Goal: Task Accomplishment & Management: Complete application form

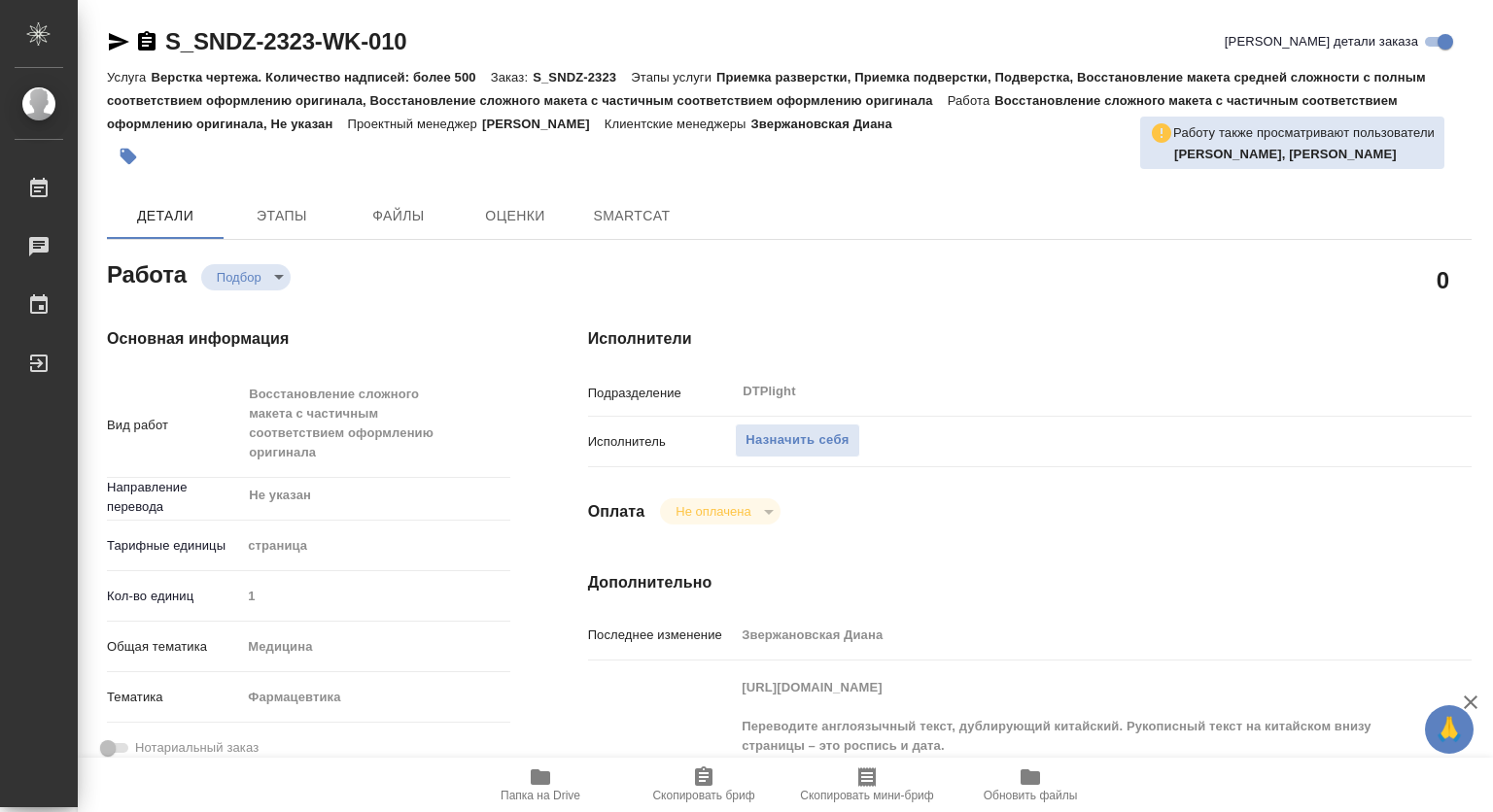
type textarea "x"
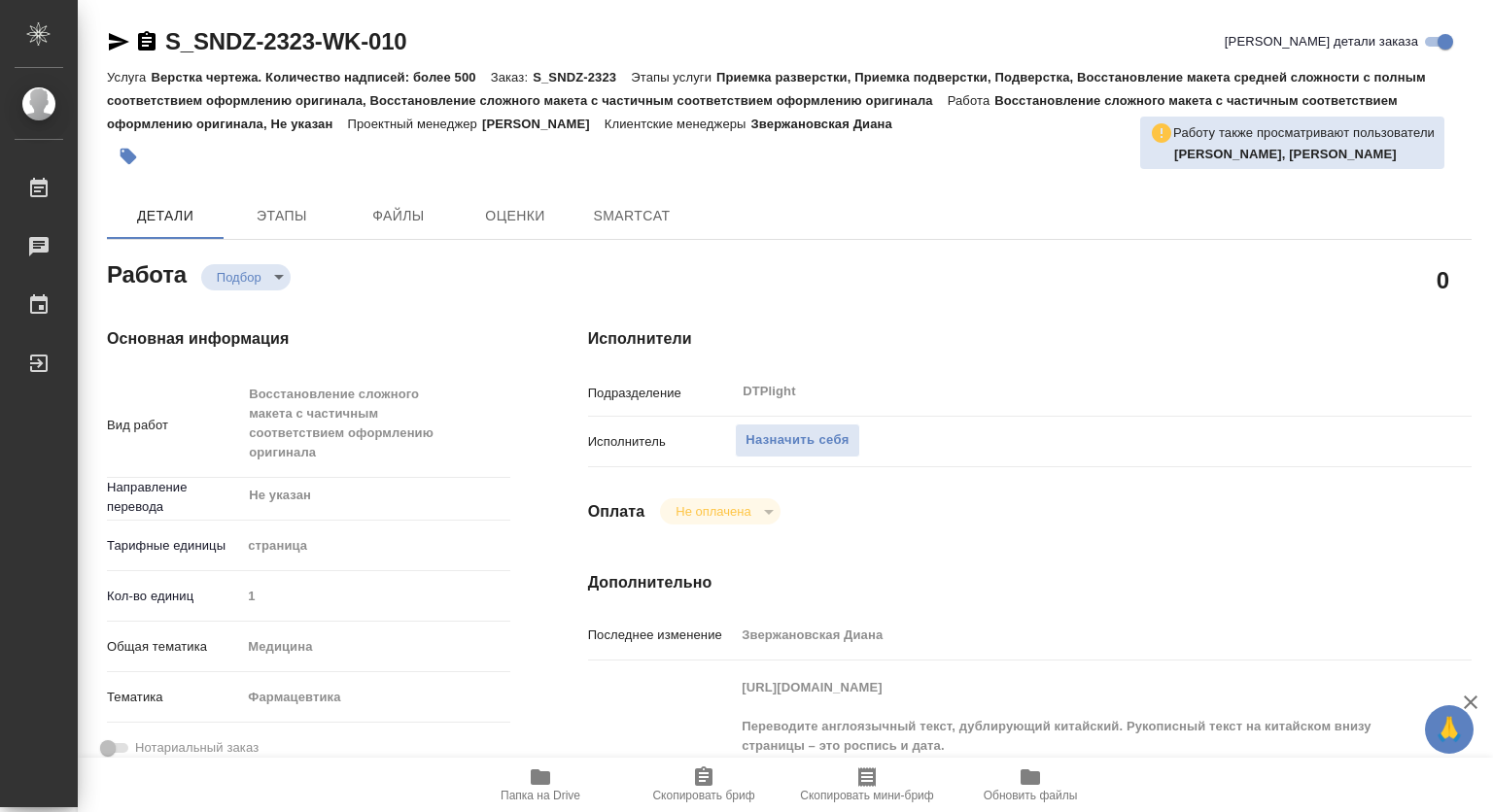
type textarea "x"
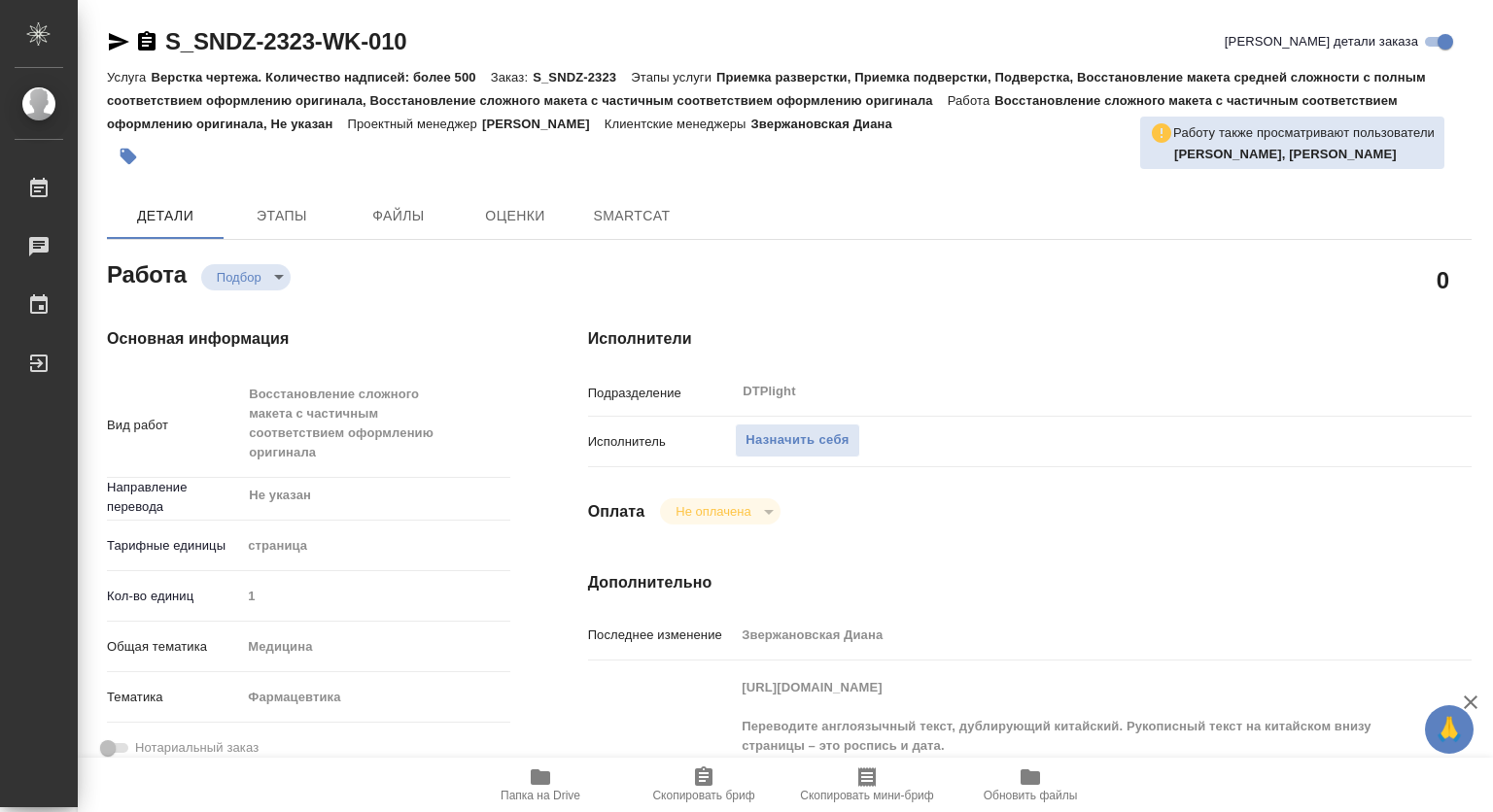
type textarea "x"
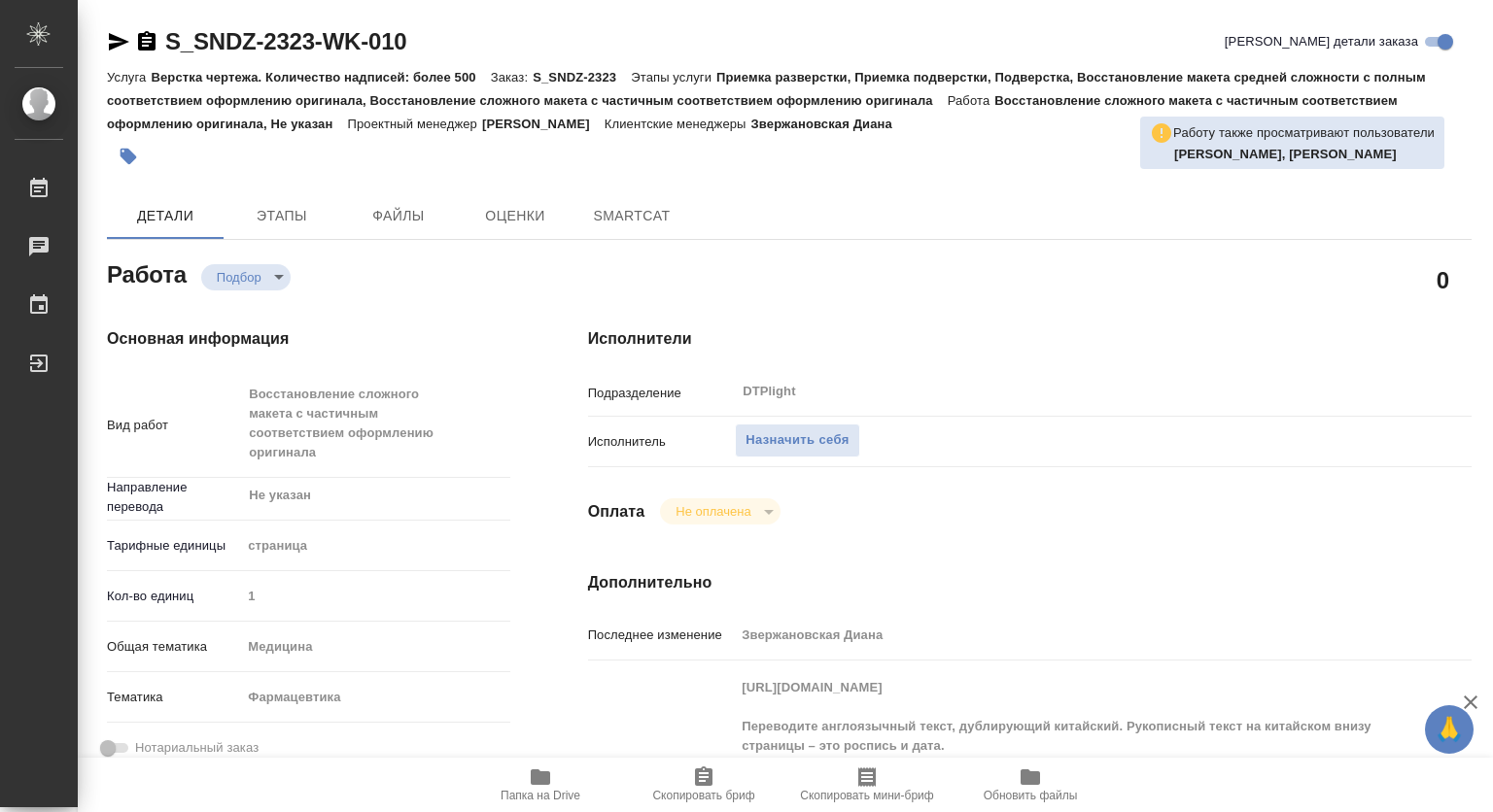
type textarea "x"
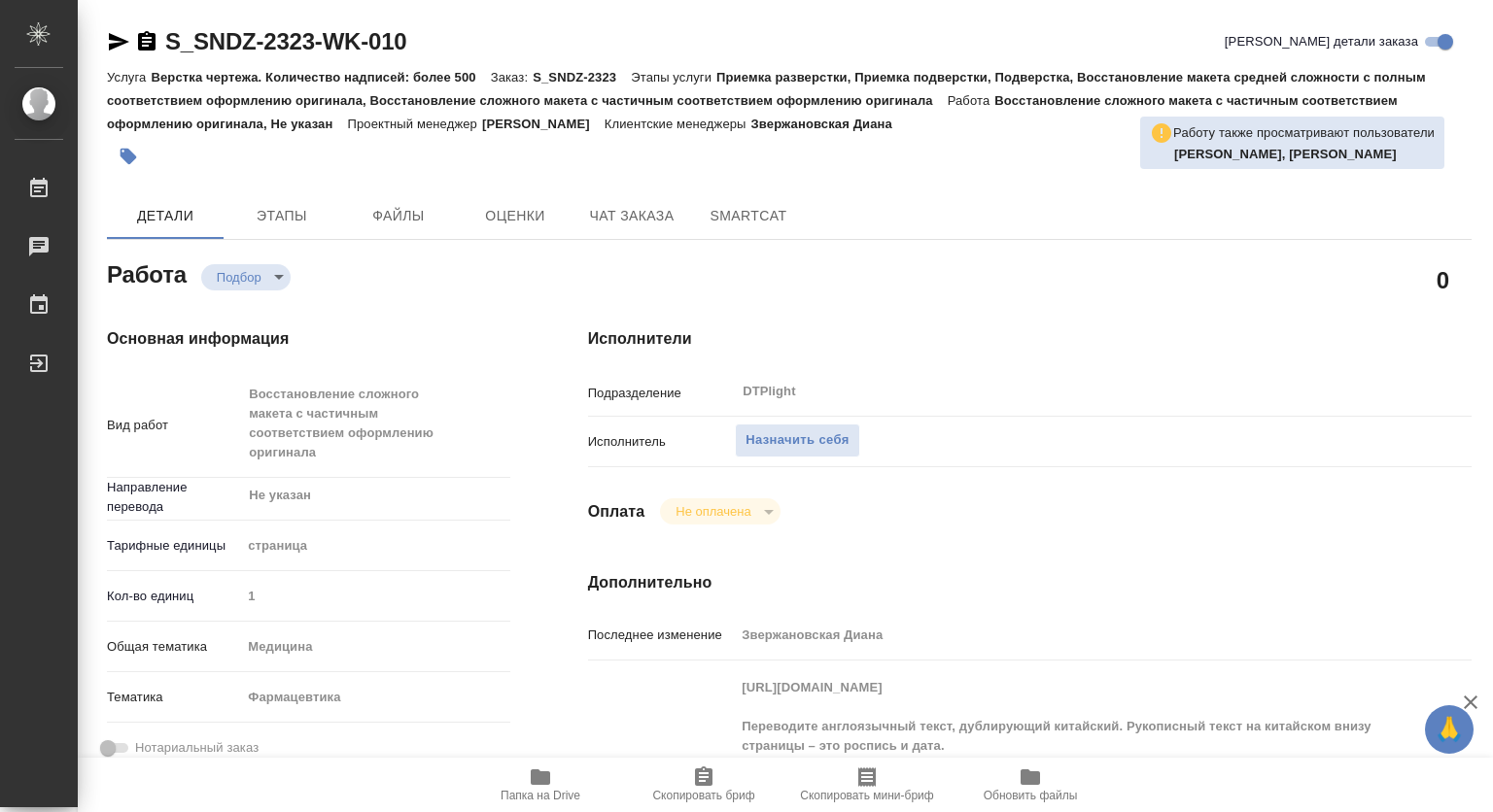
type textarea "x"
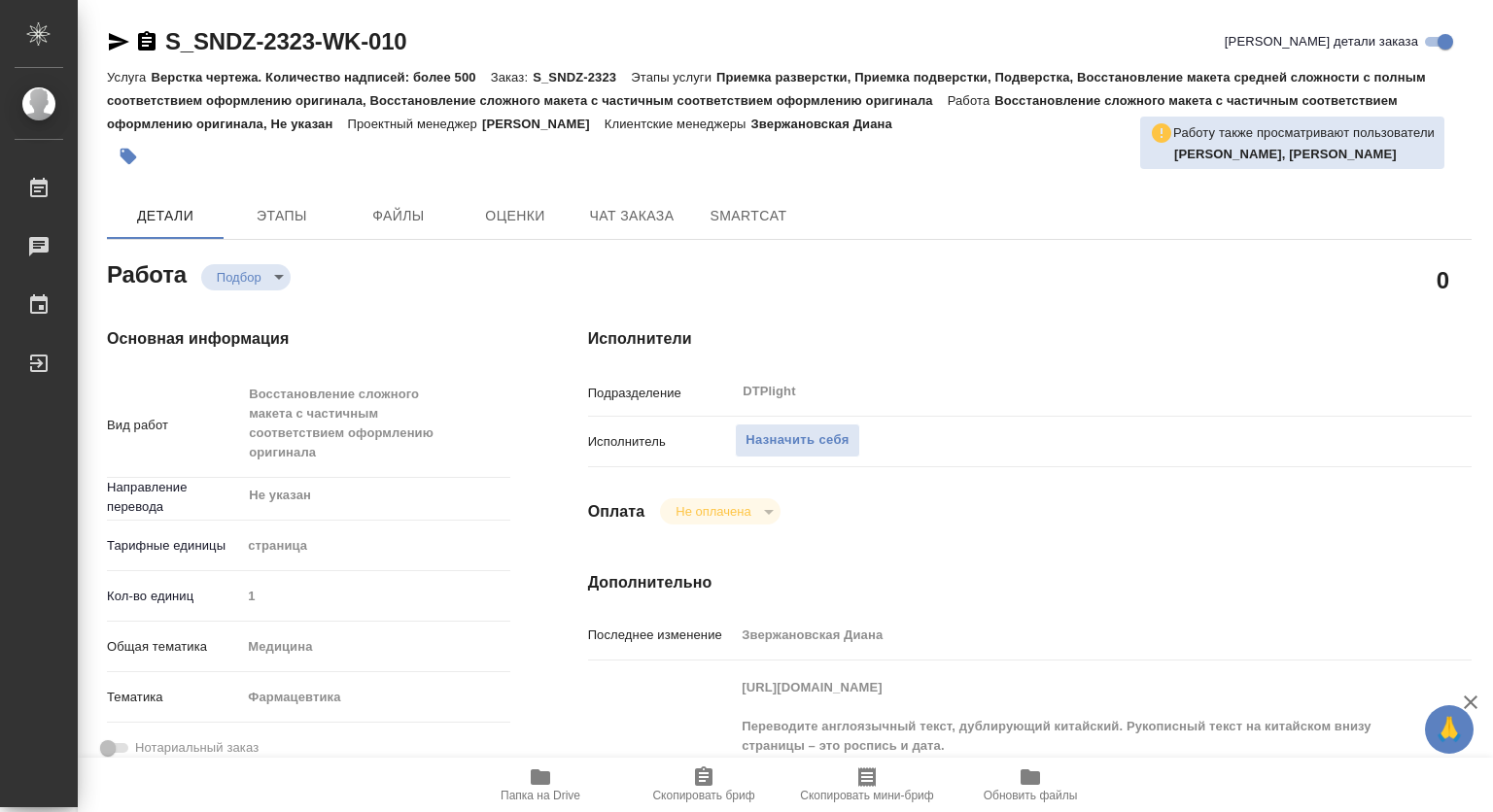
click at [544, 773] on icon "button" at bounding box center [540, 778] width 20 height 16
type textarea "x"
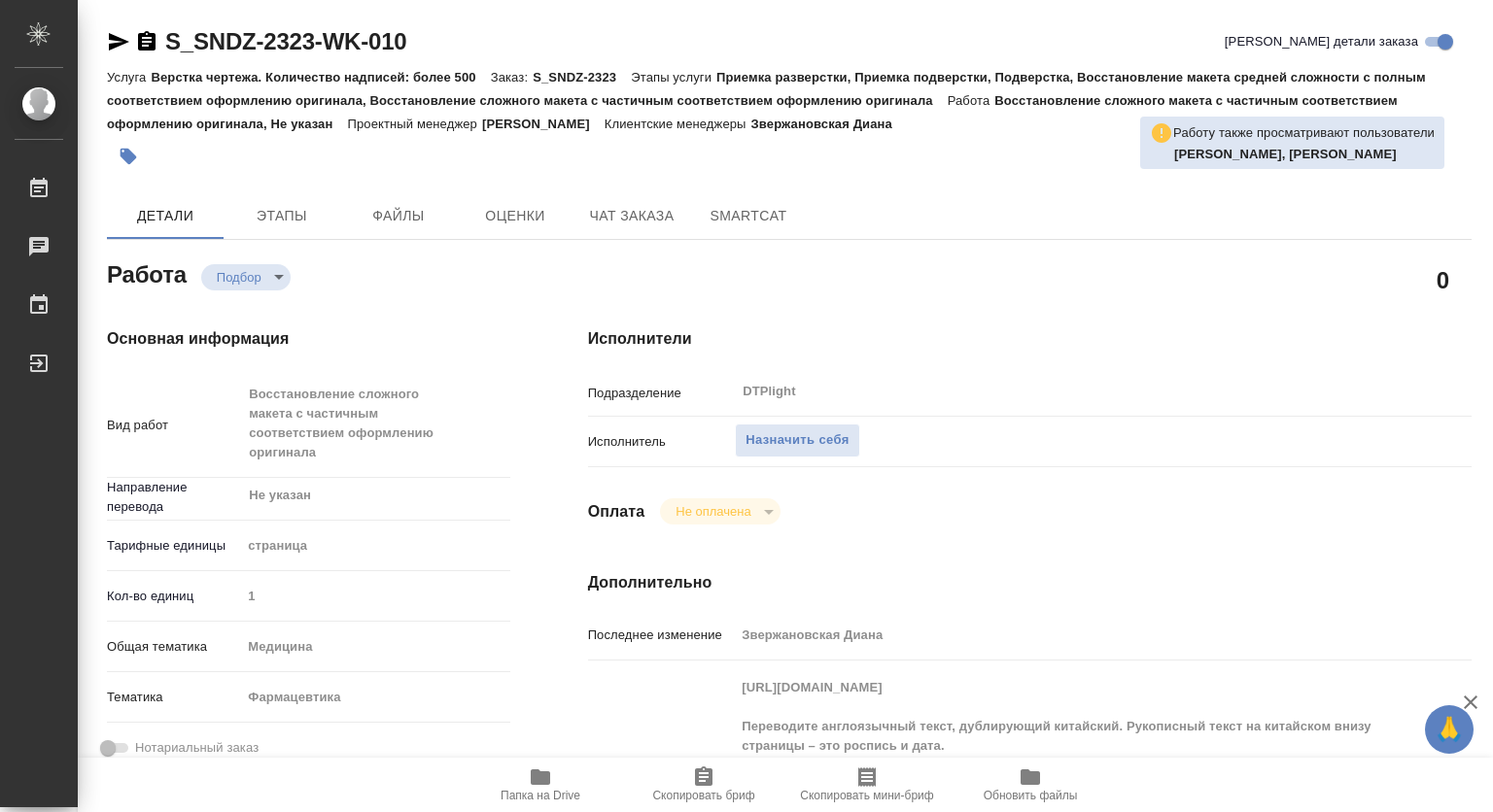
type textarea "x"
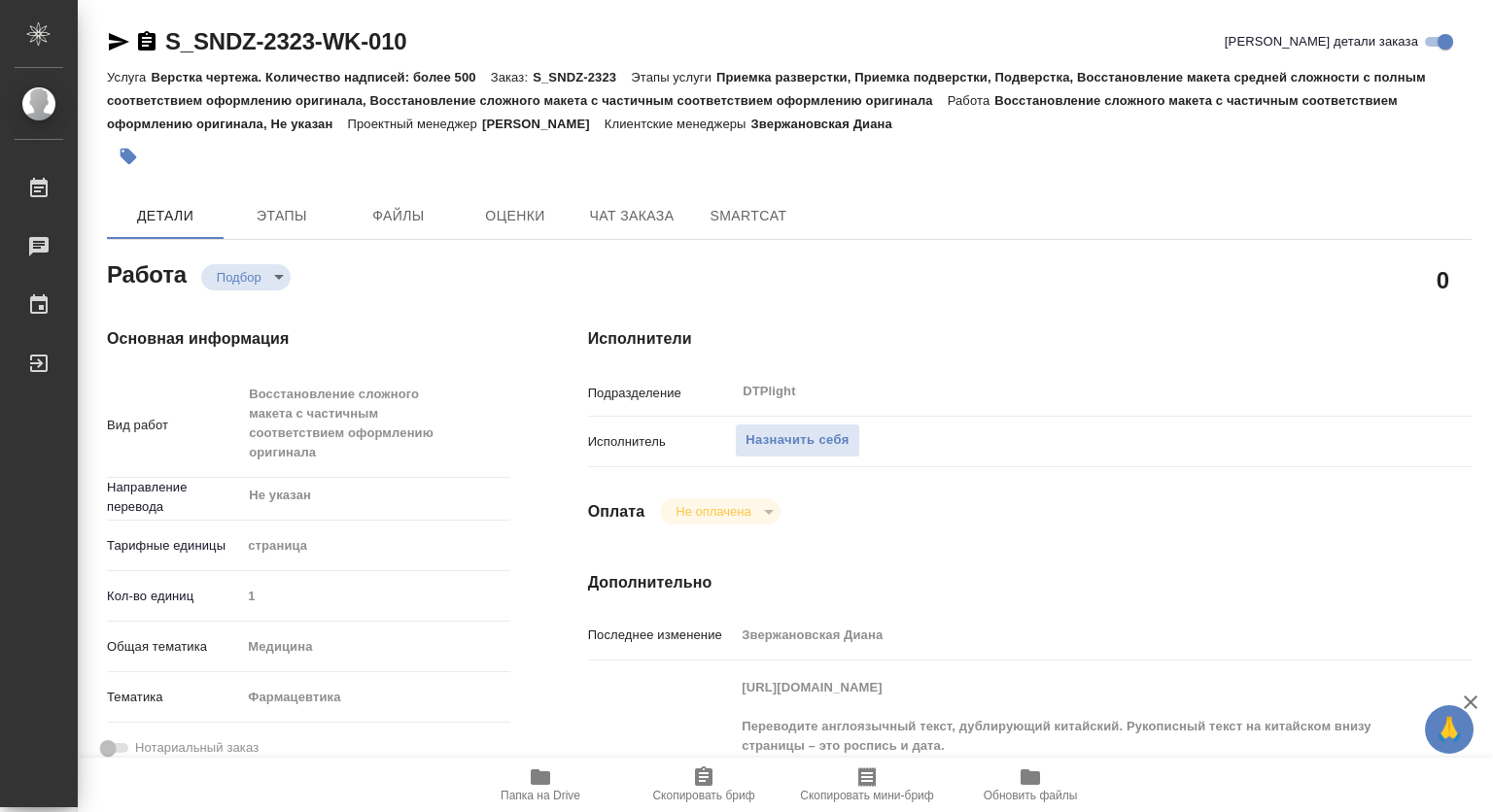
scroll to position [97, 0]
type textarea "x"
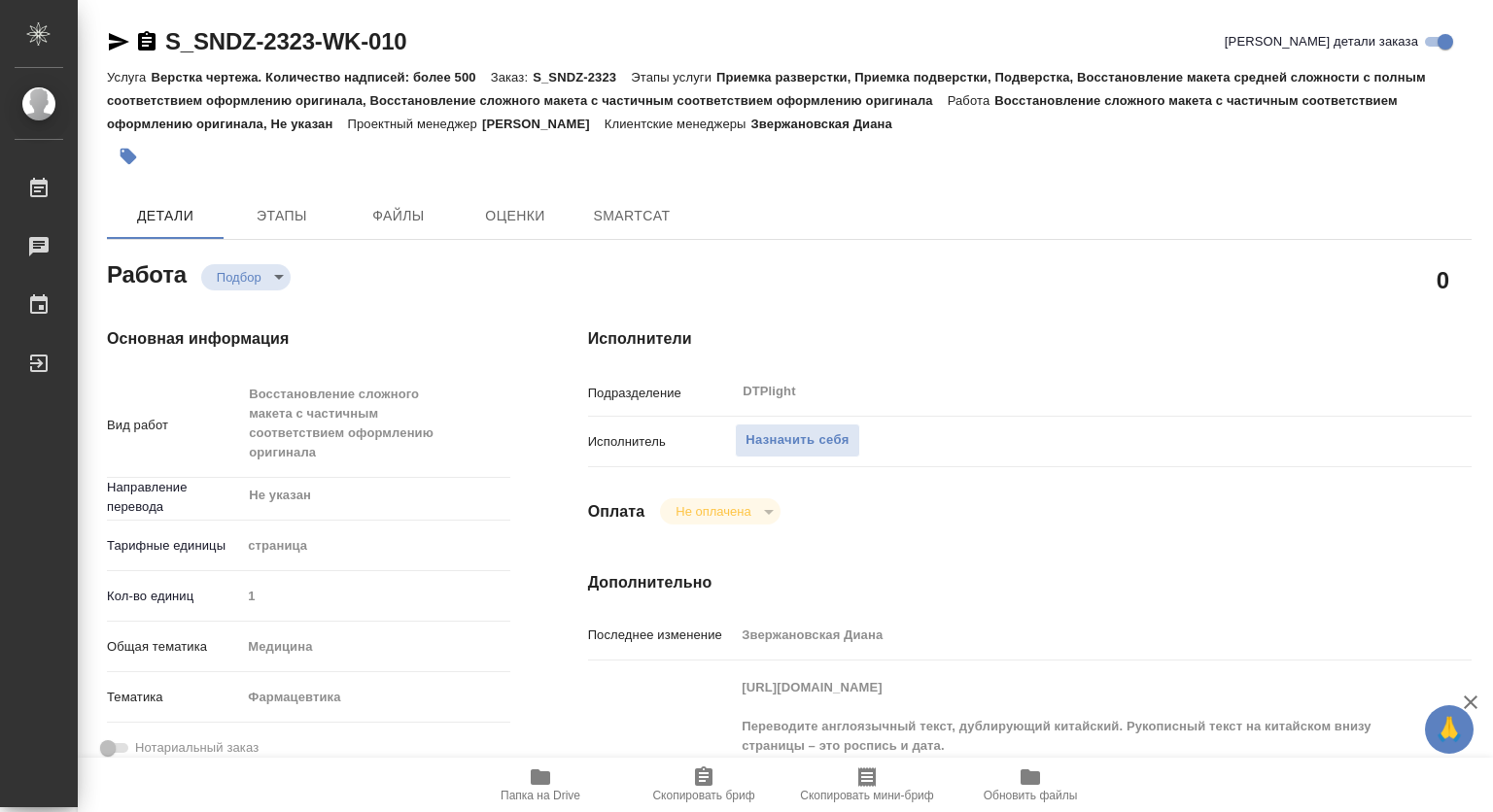
type textarea "x"
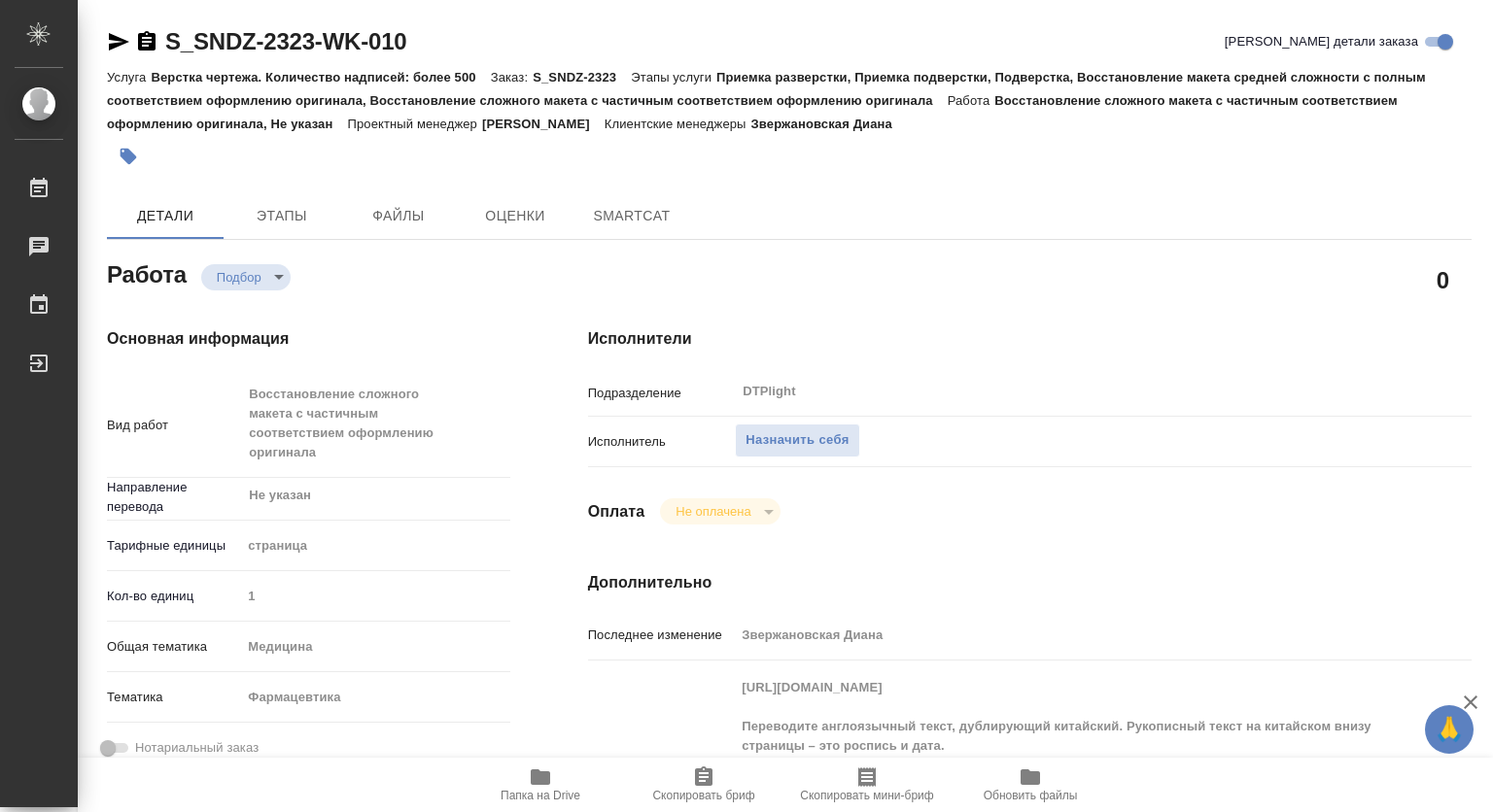
type textarea "x"
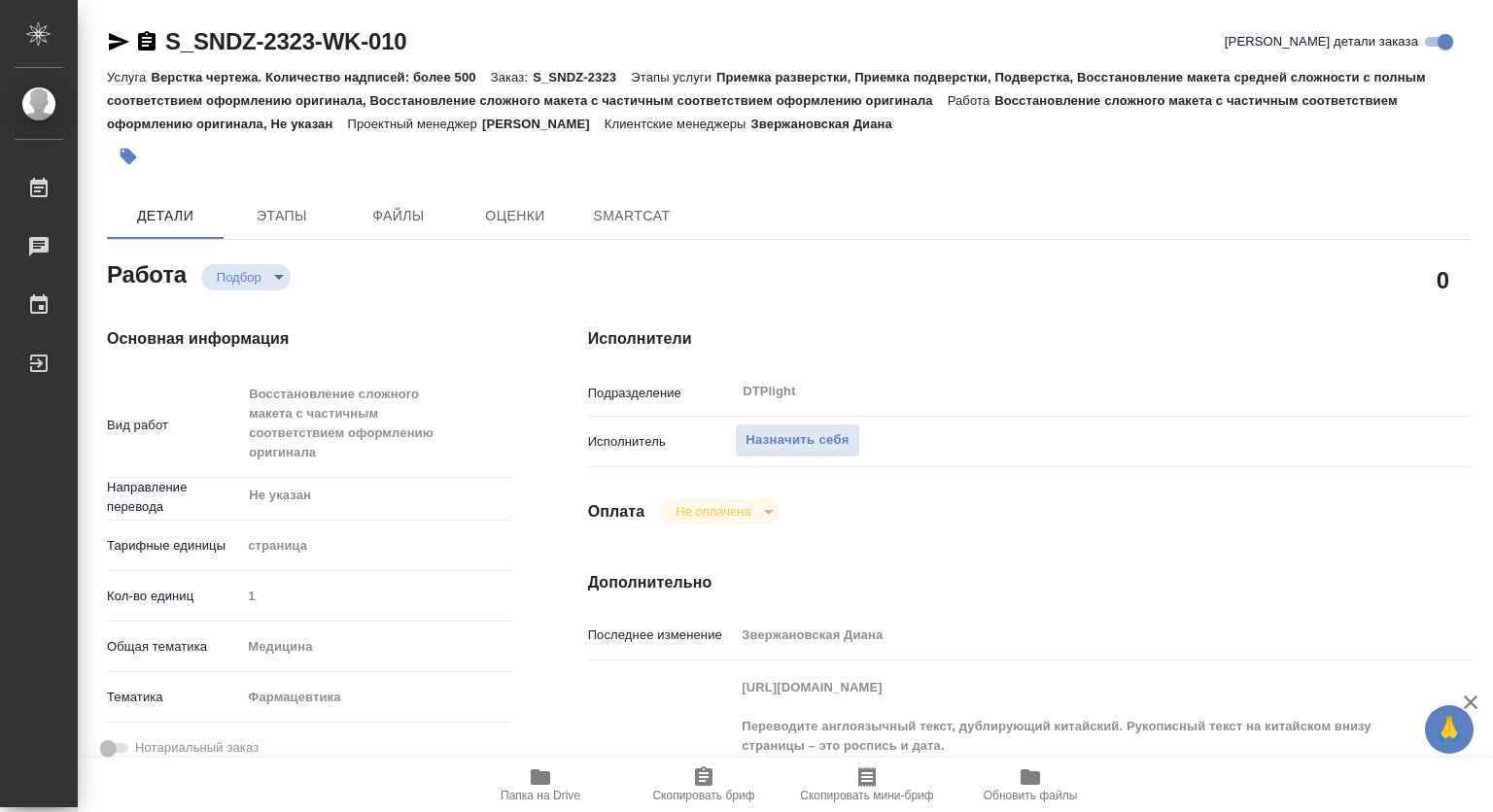
type textarea "x"
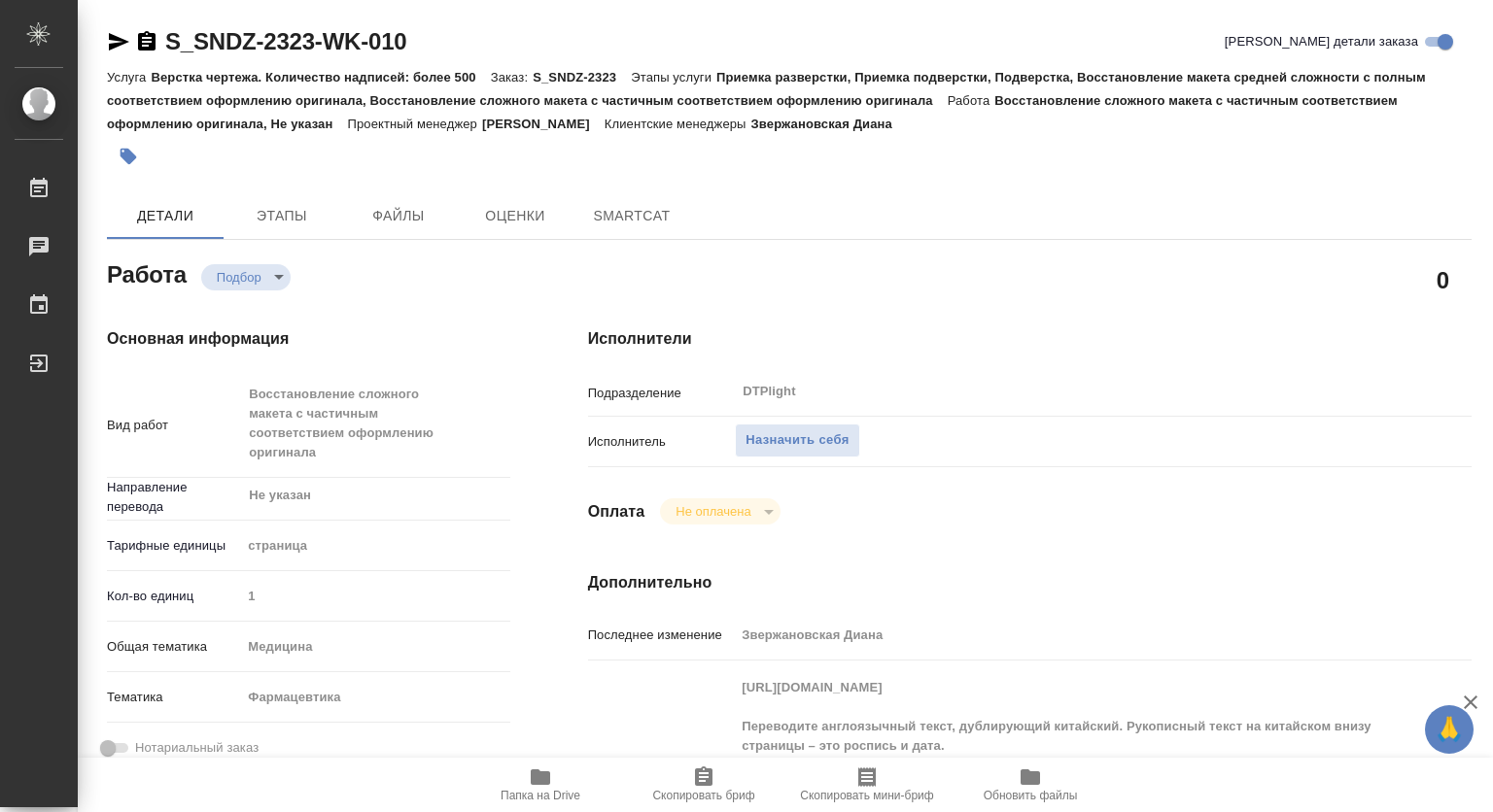
type textarea "x"
